Goal: Task Accomplishment & Management: Manage account settings

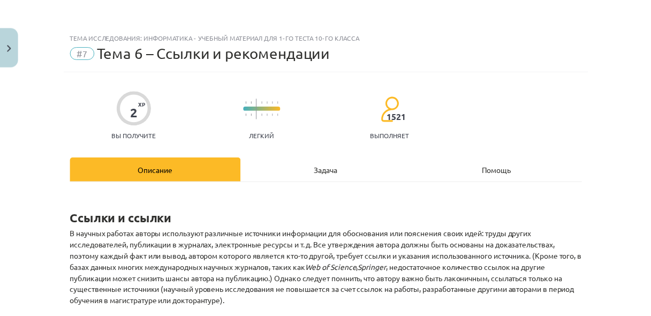
scroll to position [51, 0]
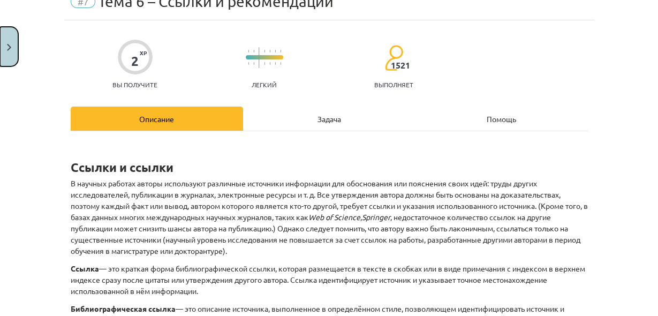
click at [11, 50] on button "Закрывать" at bounding box center [9, 47] width 18 height 40
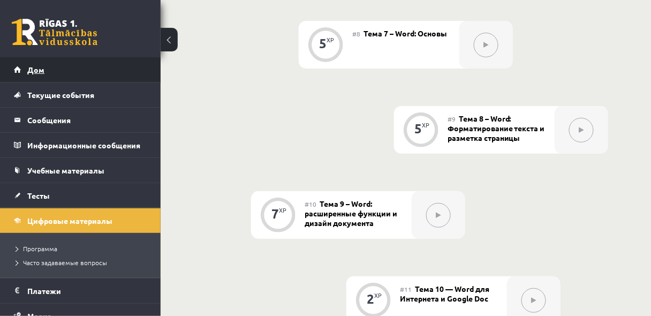
scroll to position [1037, 0]
click at [47, 73] on link "Дом" at bounding box center [80, 69] width 133 height 25
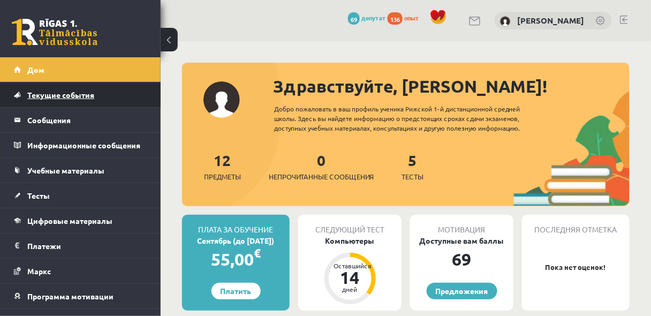
click at [71, 96] on font "Текущие события" at bounding box center [60, 95] width 67 height 10
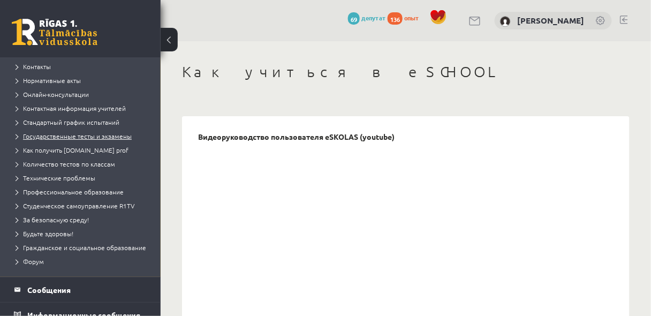
scroll to position [142, 0]
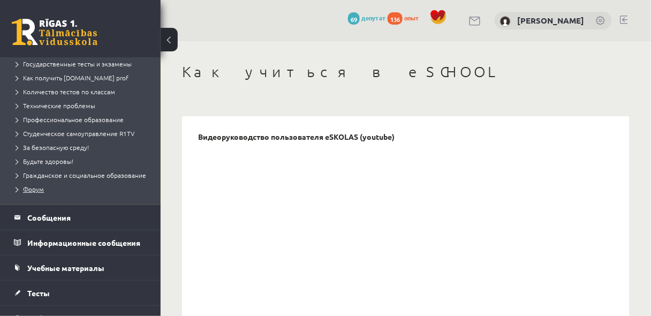
click at [35, 193] on font "Форум" at bounding box center [33, 189] width 21 height 9
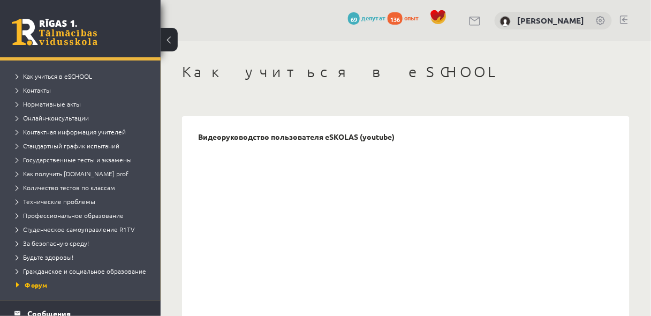
scroll to position [0, 0]
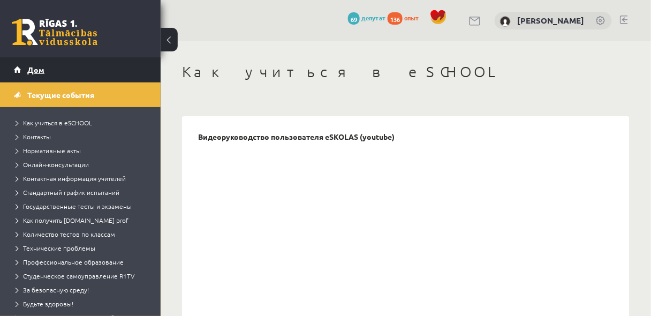
click at [27, 71] on font "Дом" at bounding box center [35, 70] width 17 height 10
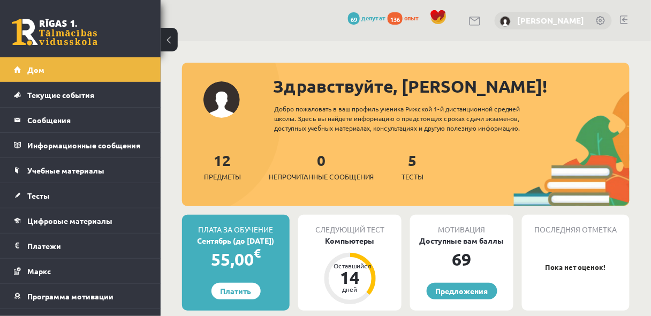
click at [552, 24] on font "[PERSON_NAME]" at bounding box center [550, 20] width 67 height 11
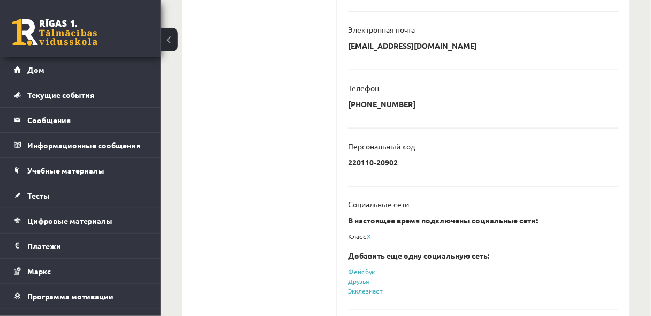
scroll to position [366, 0]
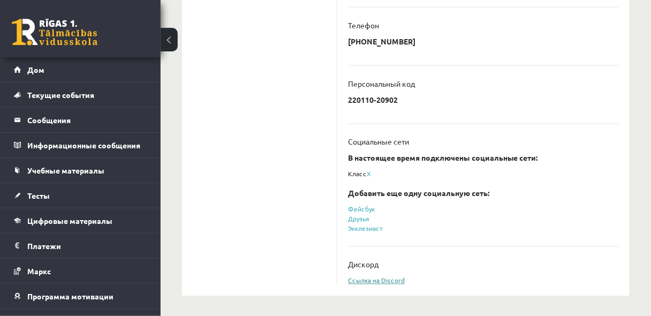
click at [384, 281] on font "Ссылка на Discord" at bounding box center [376, 280] width 57 height 9
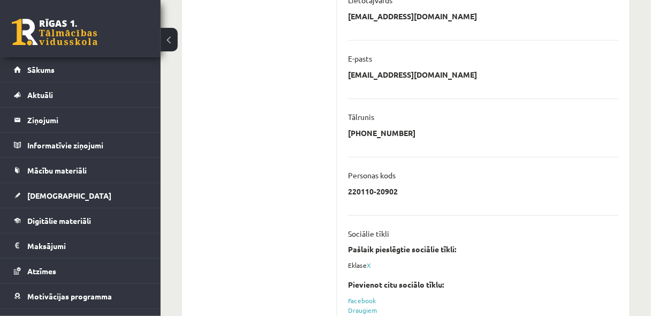
scroll to position [370, 0]
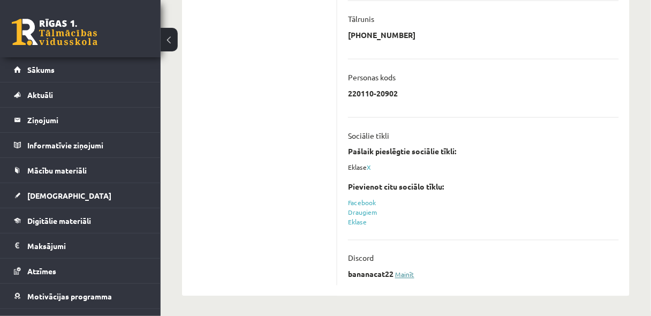
click at [407, 275] on link "Mainīt" at bounding box center [404, 274] width 19 height 9
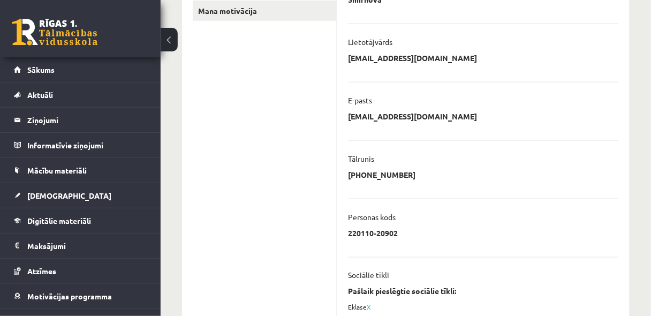
scroll to position [396, 0]
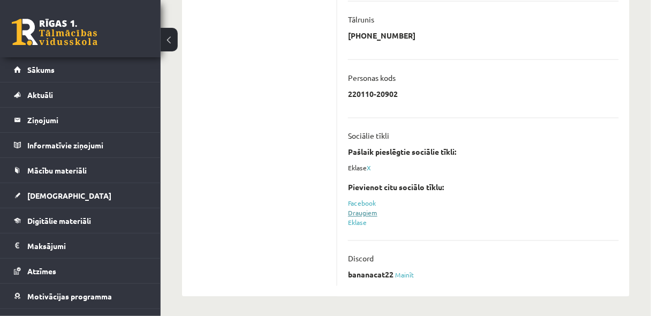
click at [360, 214] on link "Draugiem" at bounding box center [362, 213] width 29 height 9
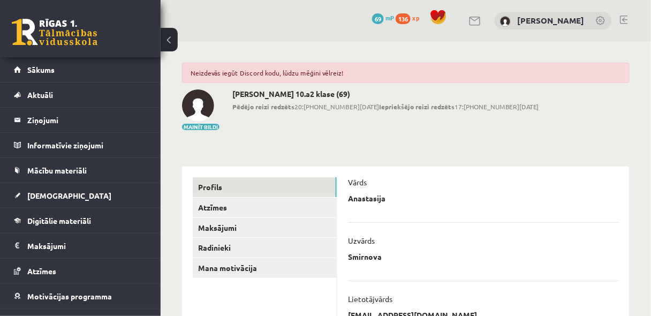
click at [169, 45] on button at bounding box center [169, 40] width 17 height 24
